Goal: Navigation & Orientation: Find specific page/section

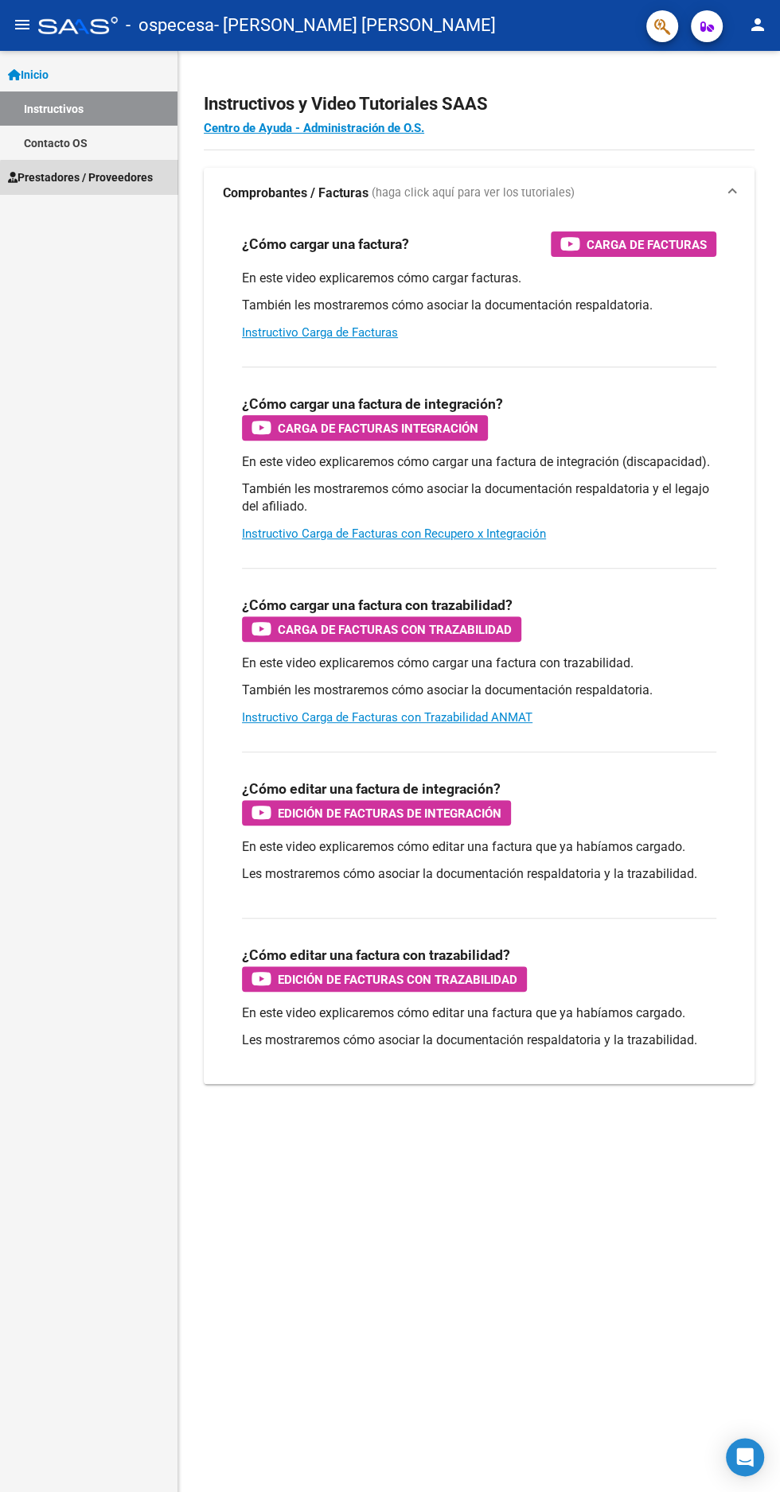
click at [119, 177] on span "Prestadores / Proveedores" at bounding box center [80, 177] width 145 height 17
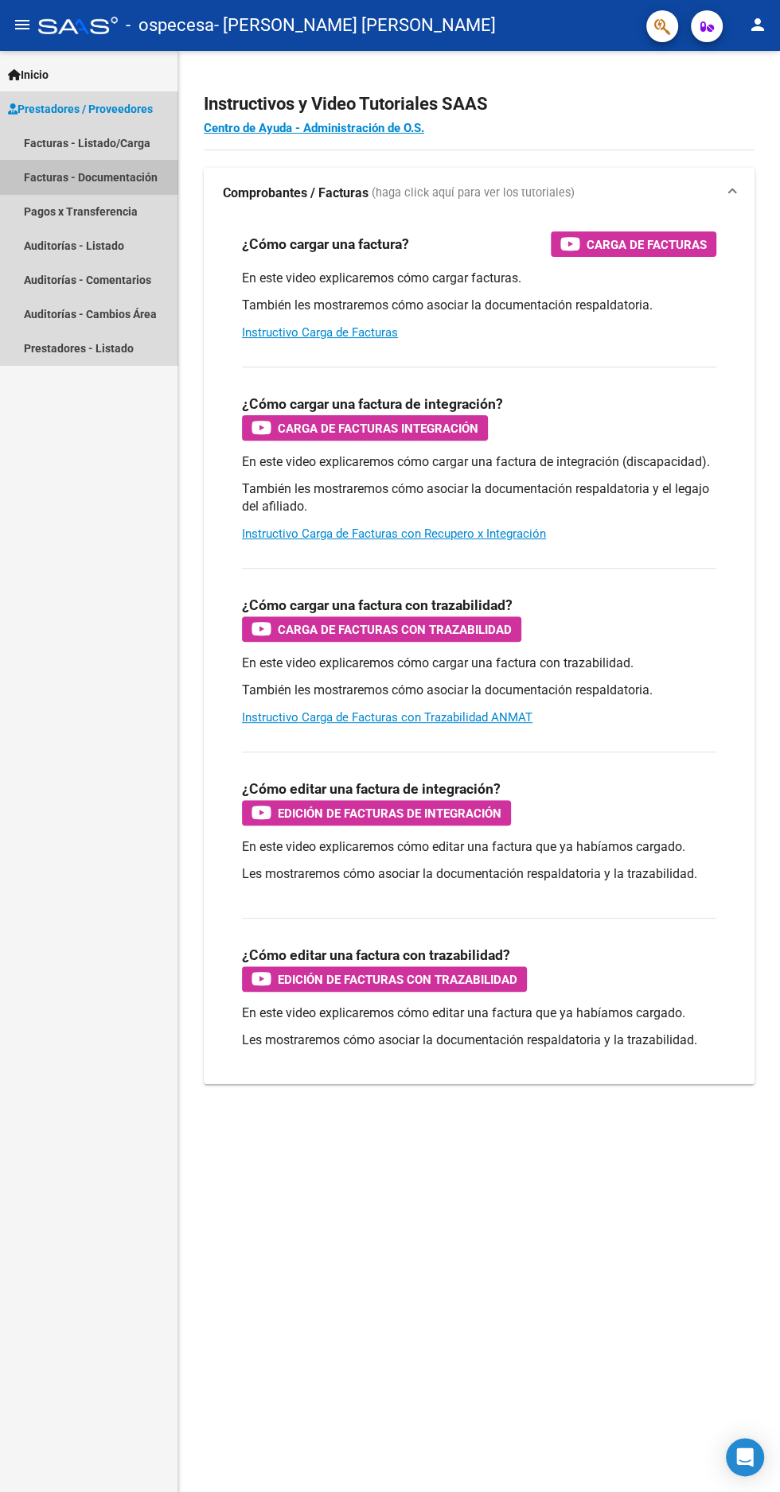
click at [118, 177] on link "Facturas - Documentación" at bounding box center [88, 177] width 177 height 34
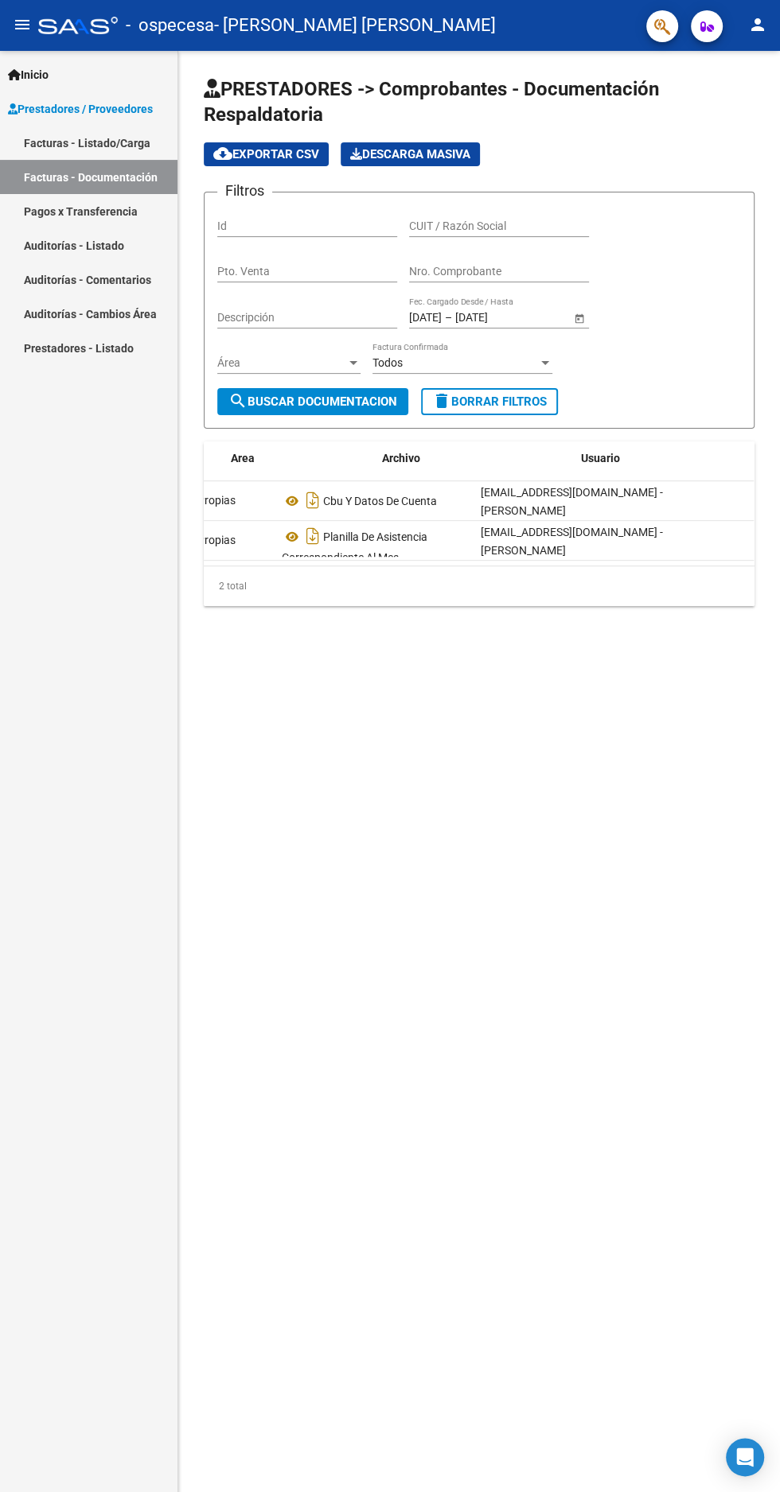
scroll to position [0, 325]
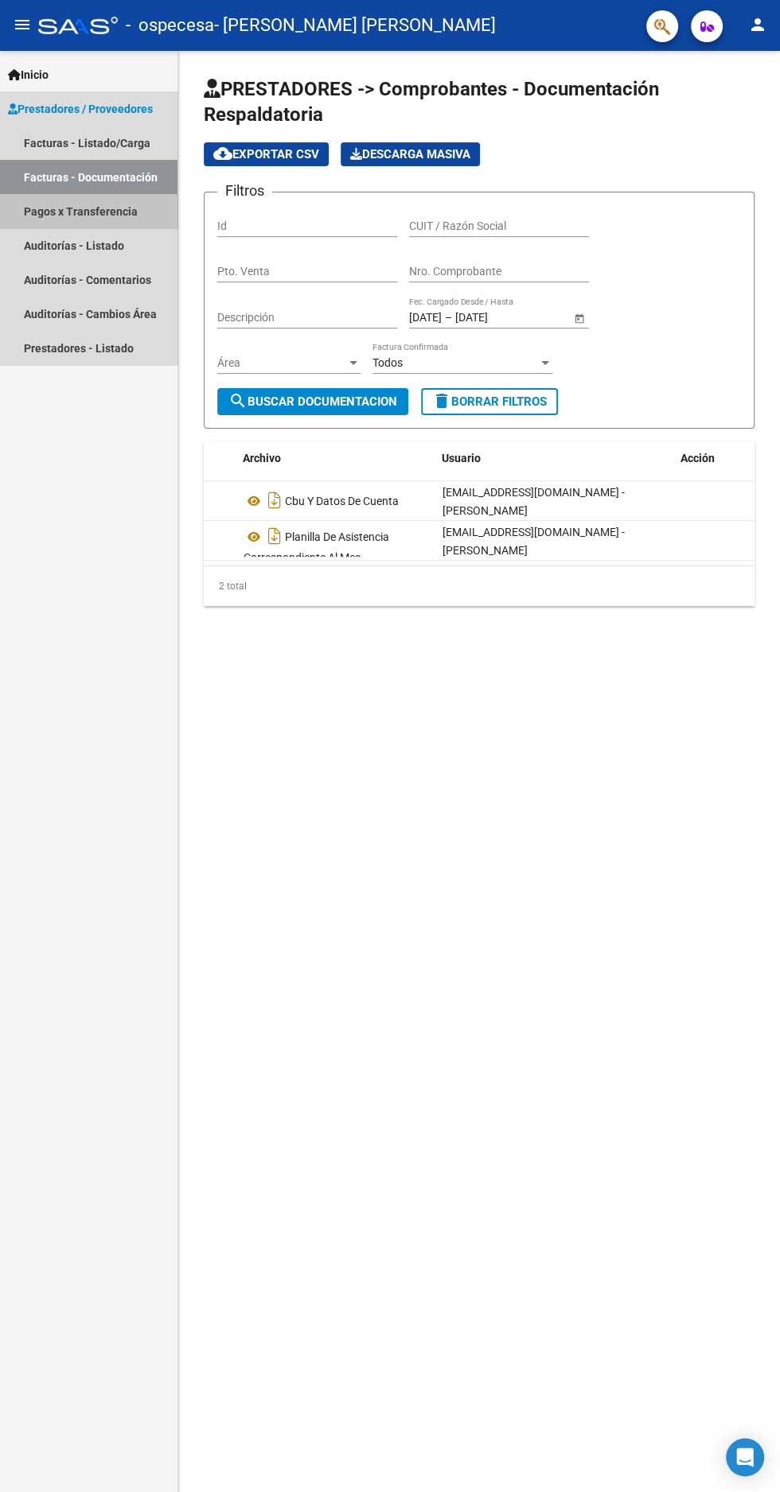
click at [121, 212] on link "Pagos x Transferencia" at bounding box center [88, 211] width 177 height 34
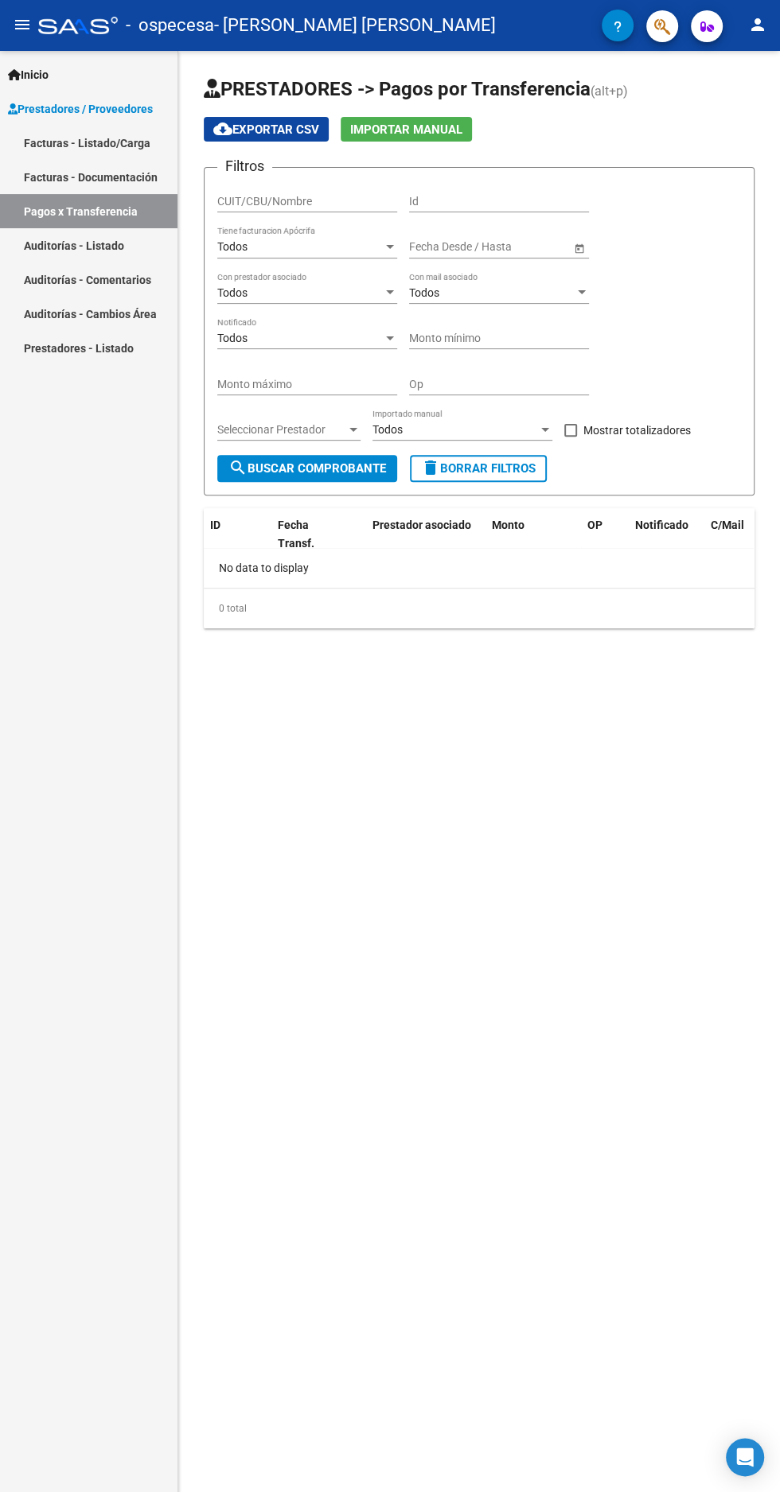
click at [121, 252] on link "Auditorías - Listado" at bounding box center [88, 245] width 177 height 34
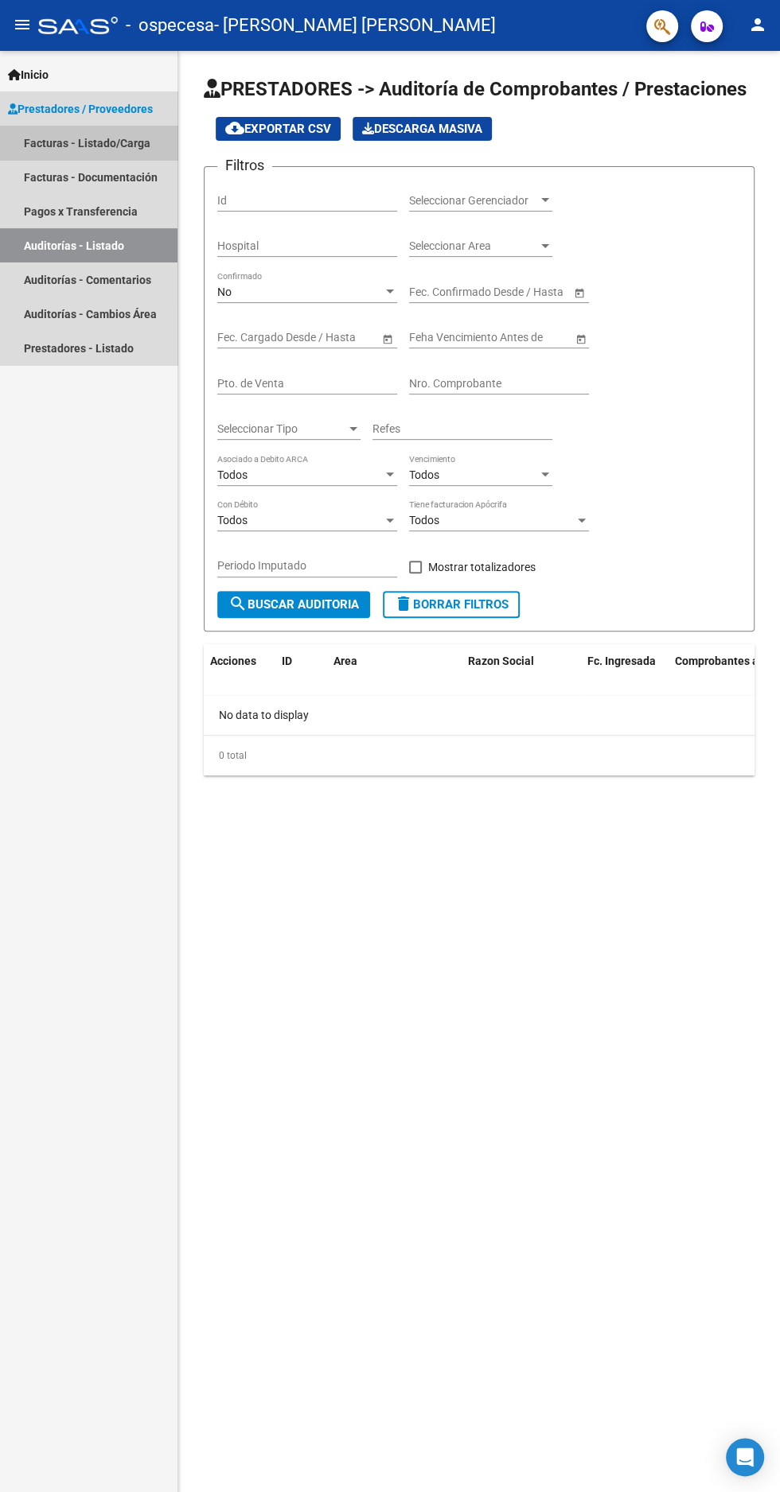
click at [130, 142] on link "Facturas - Listado/Carga" at bounding box center [88, 143] width 177 height 34
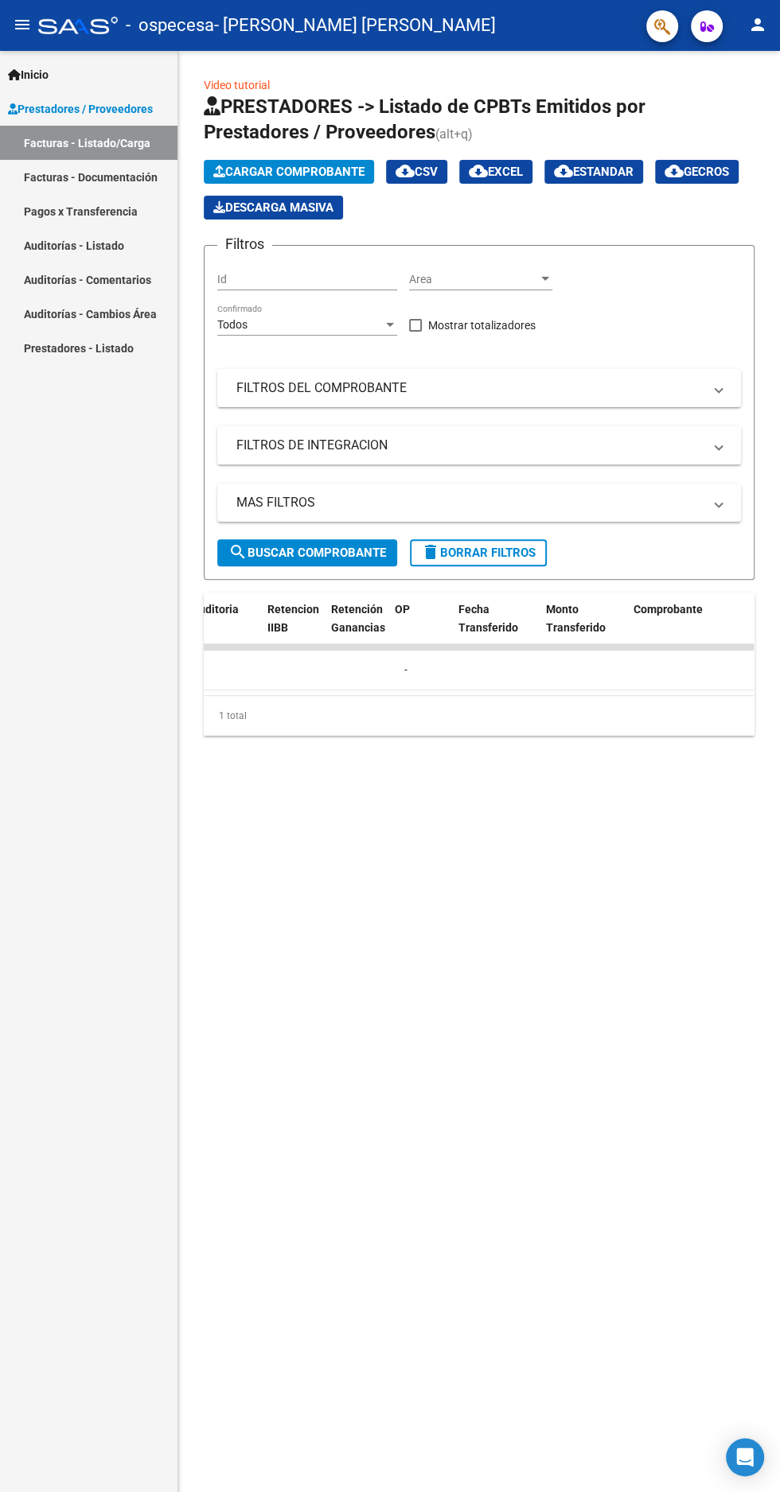
scroll to position [0, 1333]
